Goal: Navigation & Orientation: Understand site structure

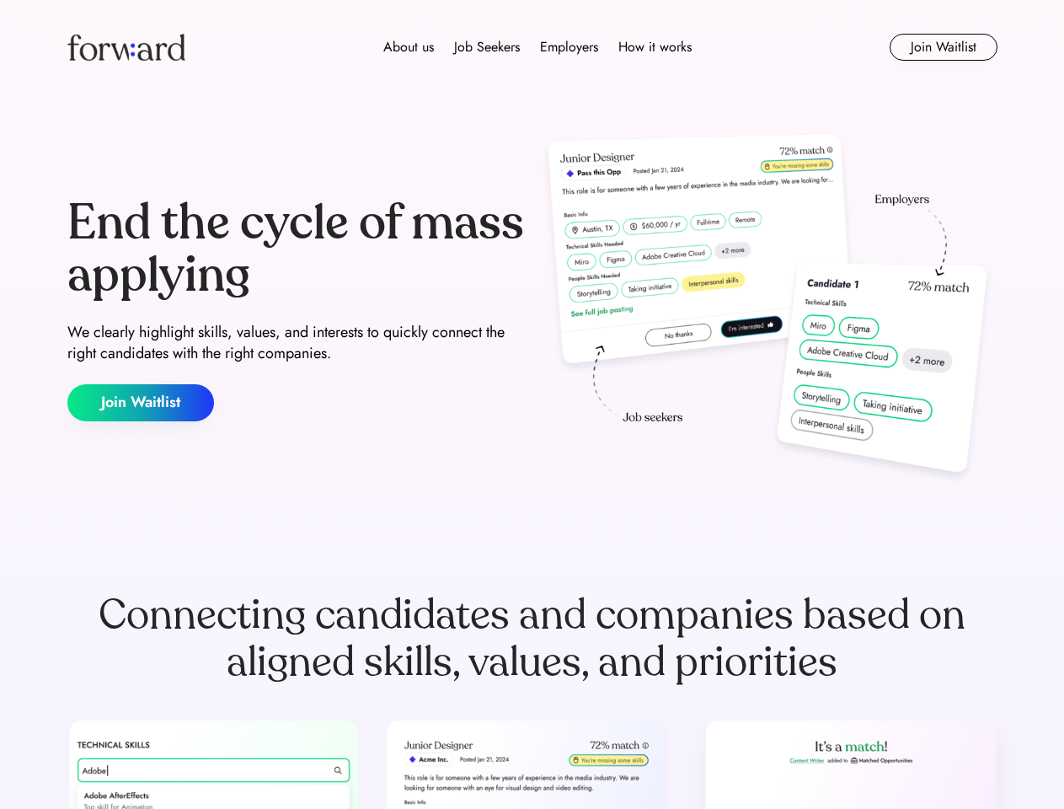
click at [532, 404] on div "End the cycle of mass applying We clearly highlight skills, values, and interes…" at bounding box center [532, 309] width 930 height 362
click at [532, 47] on div "About us Job Seekers Employers How it works" at bounding box center [538, 47] width 664 height 20
click at [126, 47] on img at bounding box center [126, 47] width 118 height 27
click at [538, 47] on div "About us Job Seekers Employers How it works" at bounding box center [538, 47] width 664 height 20
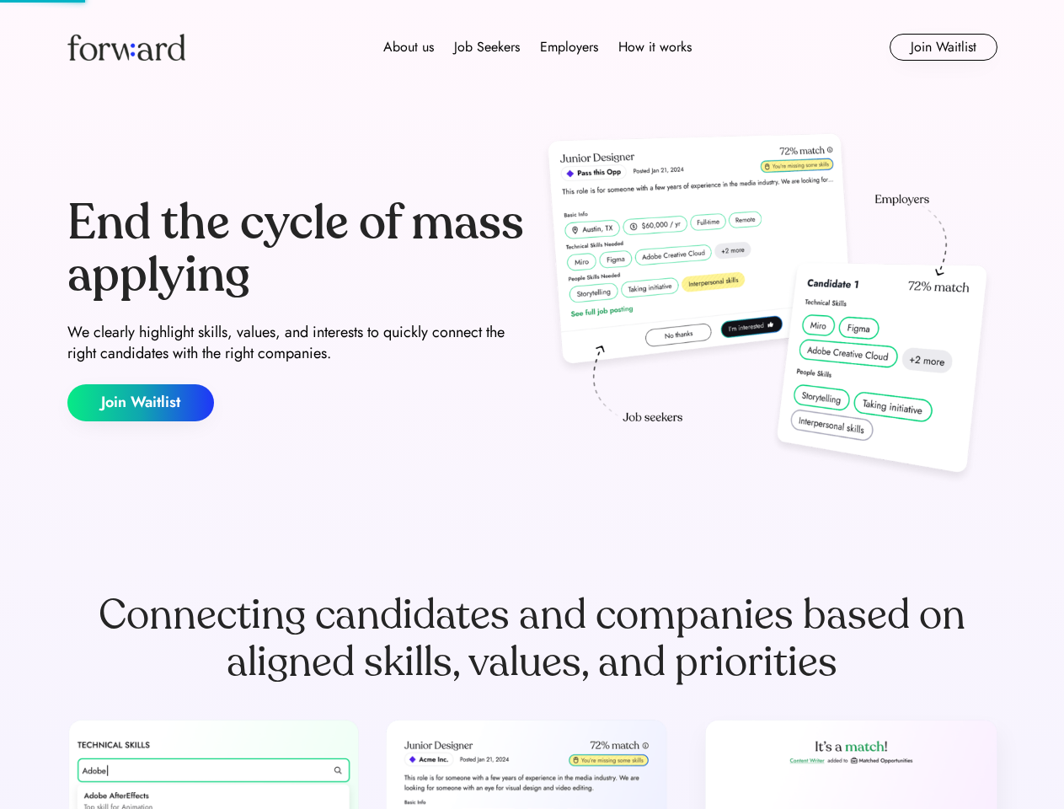
click at [409, 47] on div "About us" at bounding box center [408, 47] width 51 height 20
click at [487, 47] on div "Job Seekers" at bounding box center [487, 47] width 66 height 20
click at [569, 47] on div "Employers" at bounding box center [569, 47] width 58 height 20
click at [654, 47] on div "How it works" at bounding box center [654, 47] width 73 height 20
click at [943, 47] on button "Join Waitlist" at bounding box center [944, 47] width 108 height 27
